Goal: Check status: Check status

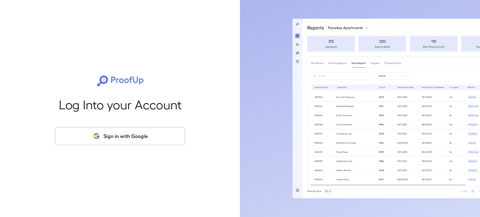
click at [170, 135] on button "Sign in with Google" at bounding box center [120, 136] width 130 height 18
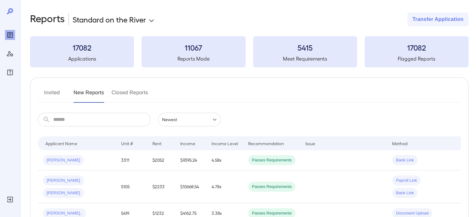
click at [60, 91] on button "Invited" at bounding box center [52, 95] width 28 height 15
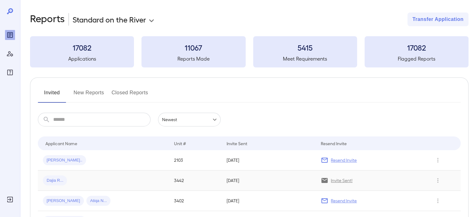
click at [62, 180] on span "Dajia R..." at bounding box center [55, 181] width 24 height 6
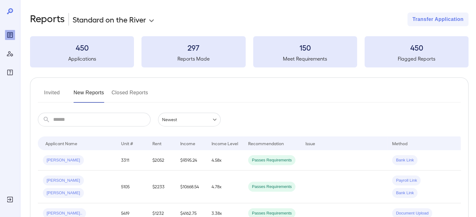
click at [88, 118] on input "text" at bounding box center [101, 120] width 97 height 14
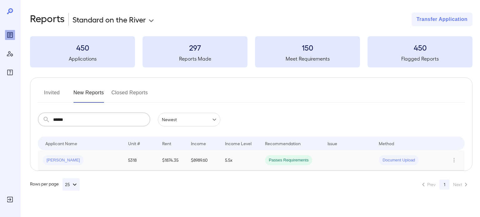
type input "*****"
click at [147, 162] on td "5318" at bounding box center [140, 160] width 34 height 20
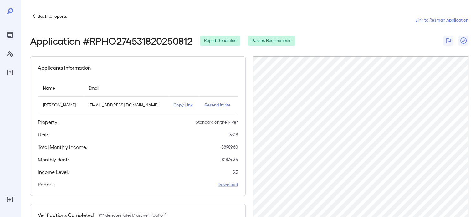
click at [323, 37] on div "Application # RPHO274531820250812 Report Generated Passes Requirements" at bounding box center [249, 40] width 438 height 11
